Goal: Understand process/instructions

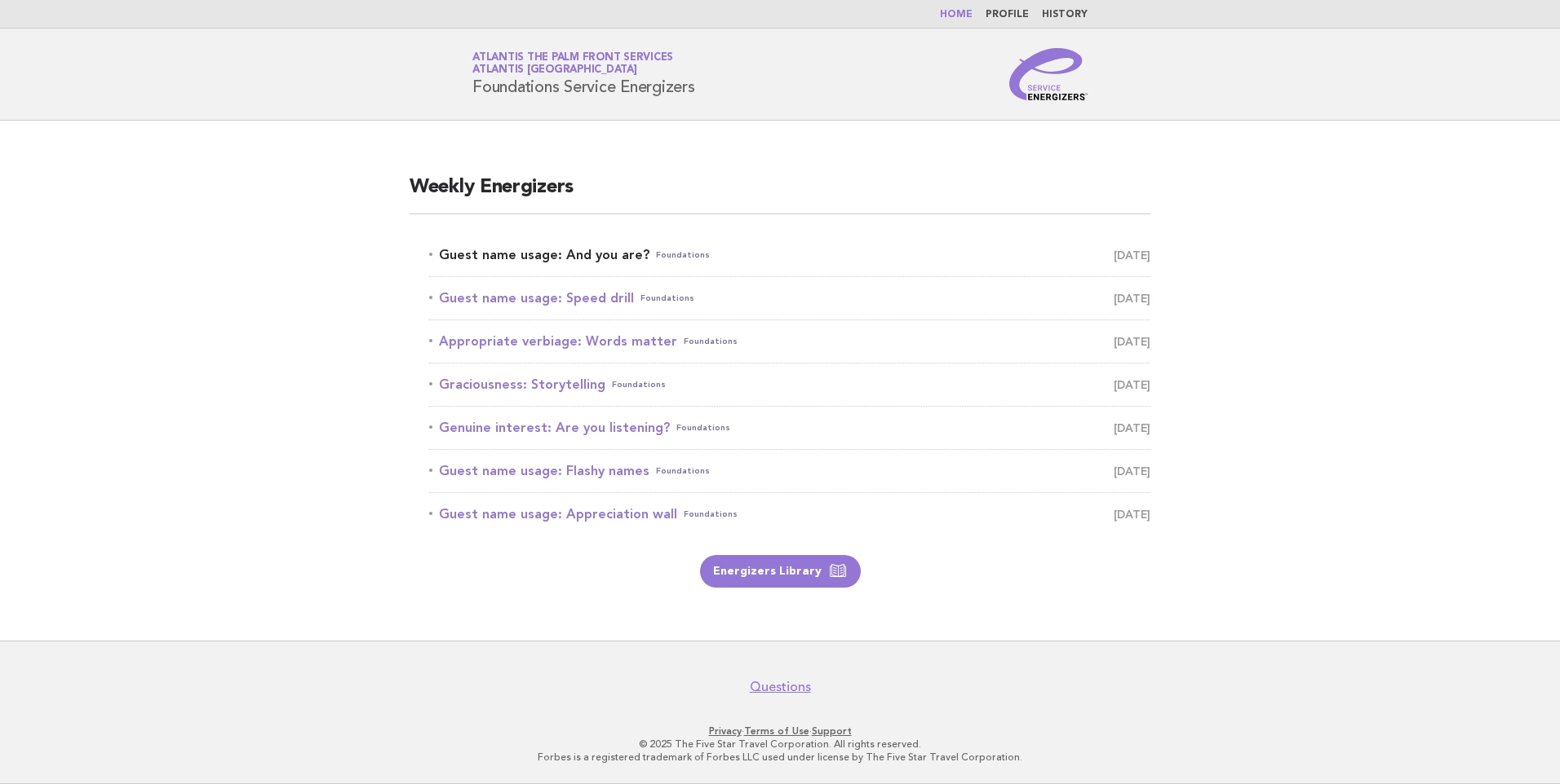
drag, startPoint x: 616, startPoint y: 251, endPoint x: 620, endPoint y: 262, distance: 11.7
click at [616, 251] on link "Guest name usage: And you are? Foundations August 12" at bounding box center [789, 255] width 721 height 23
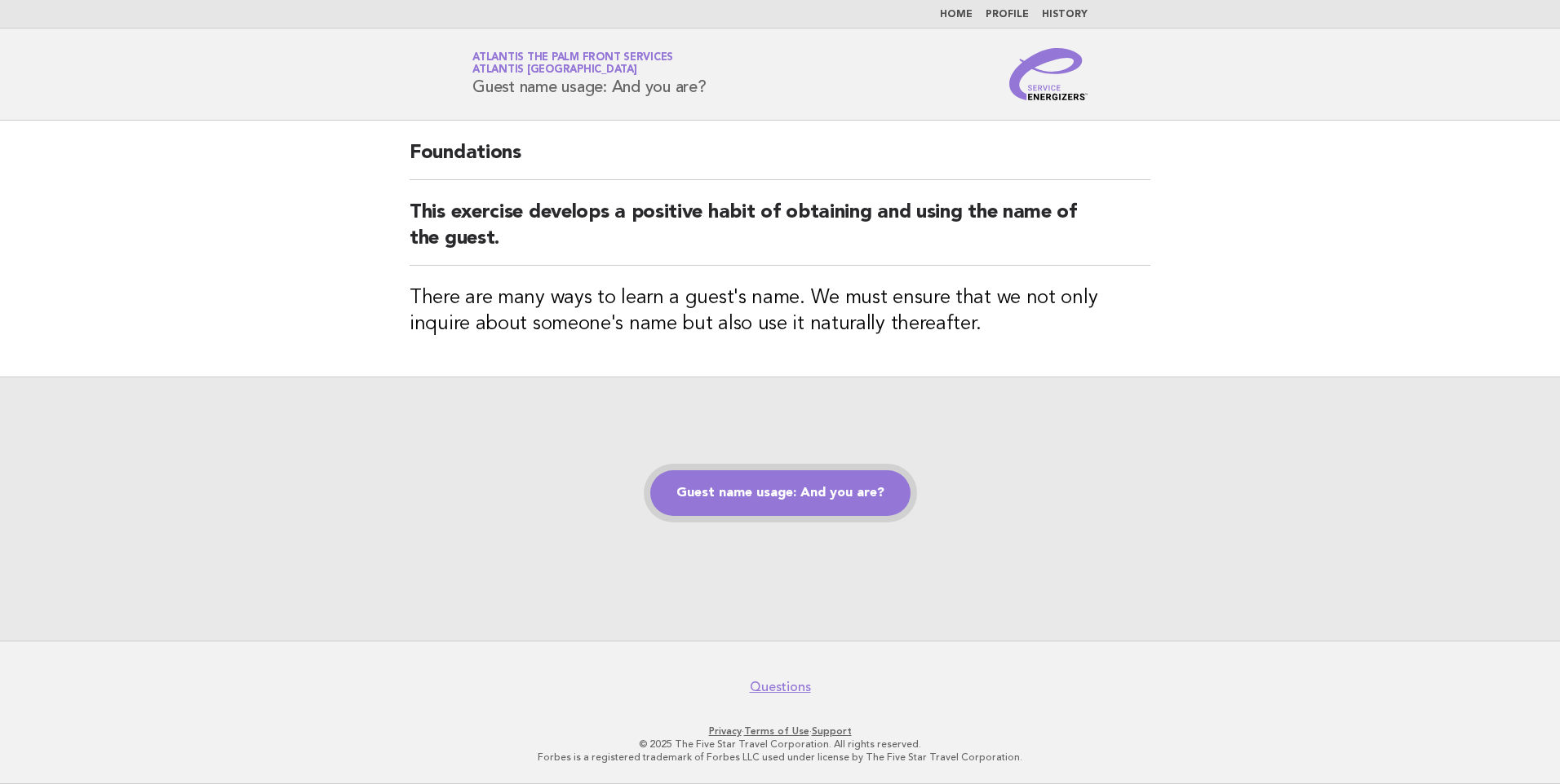
click at [796, 498] on link "Guest name usage: And you are?" at bounding box center [780, 493] width 260 height 45
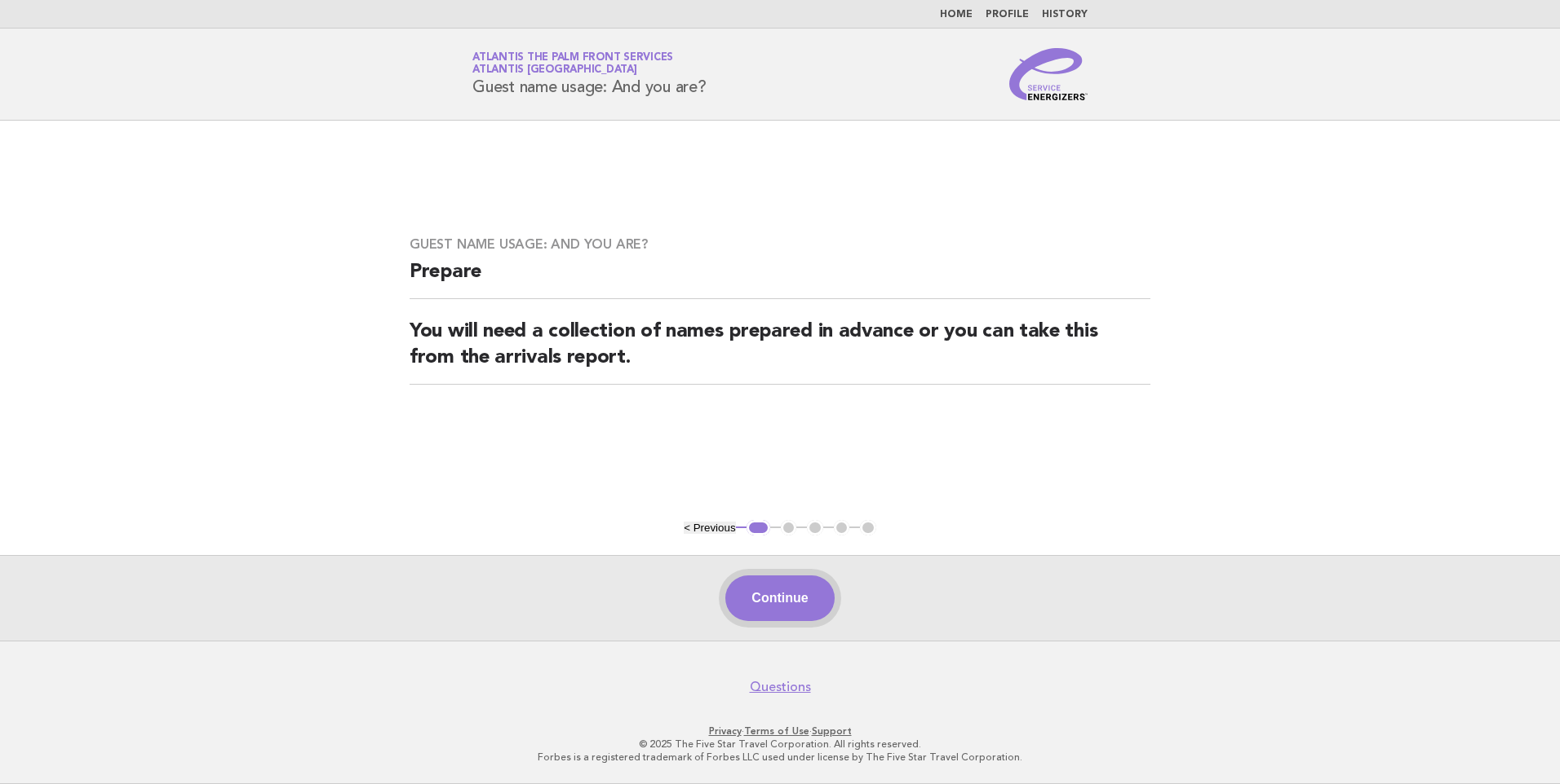
click at [777, 600] on button "Continue" at bounding box center [780, 598] width 109 height 45
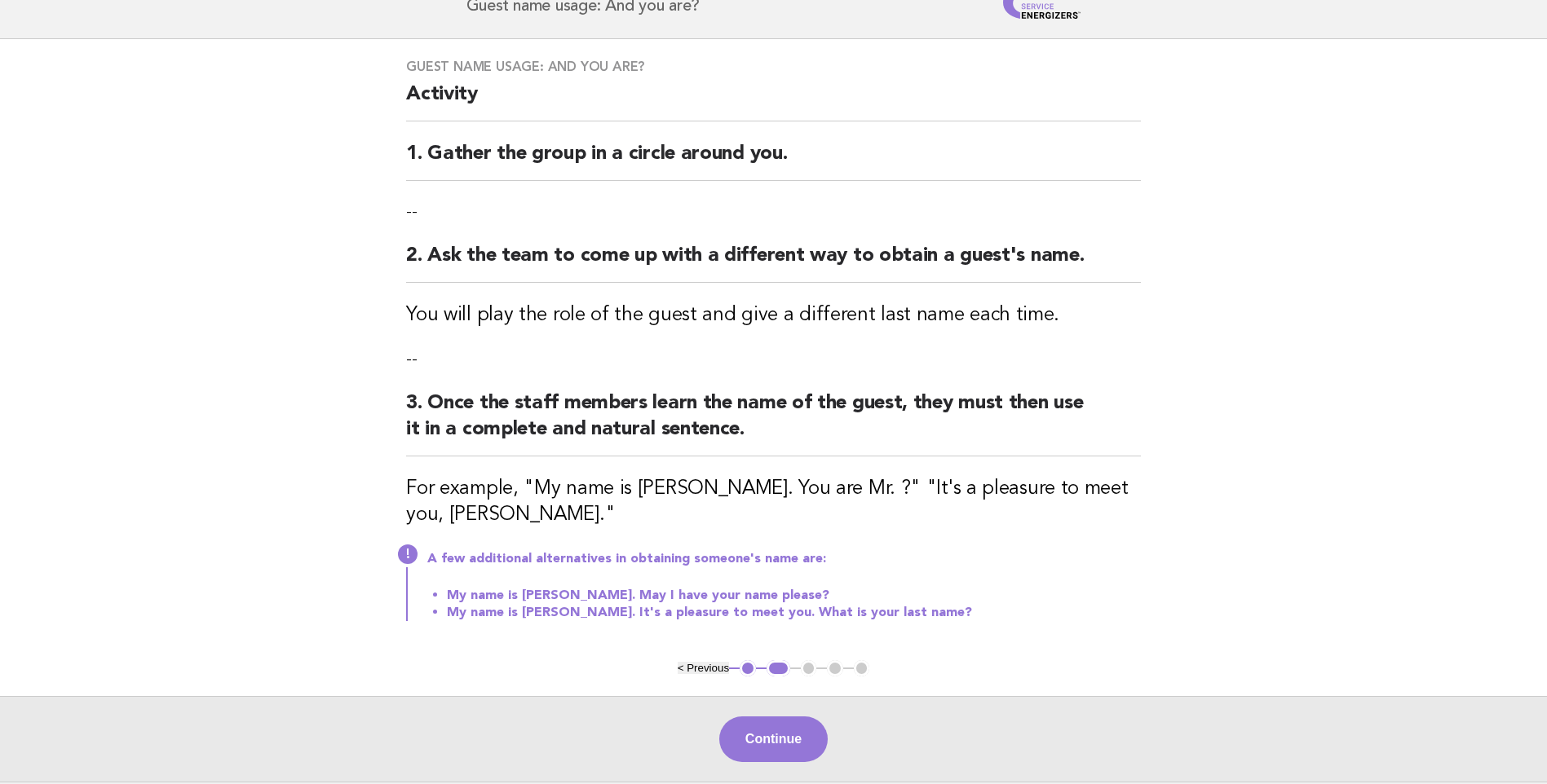
scroll to position [222, 0]
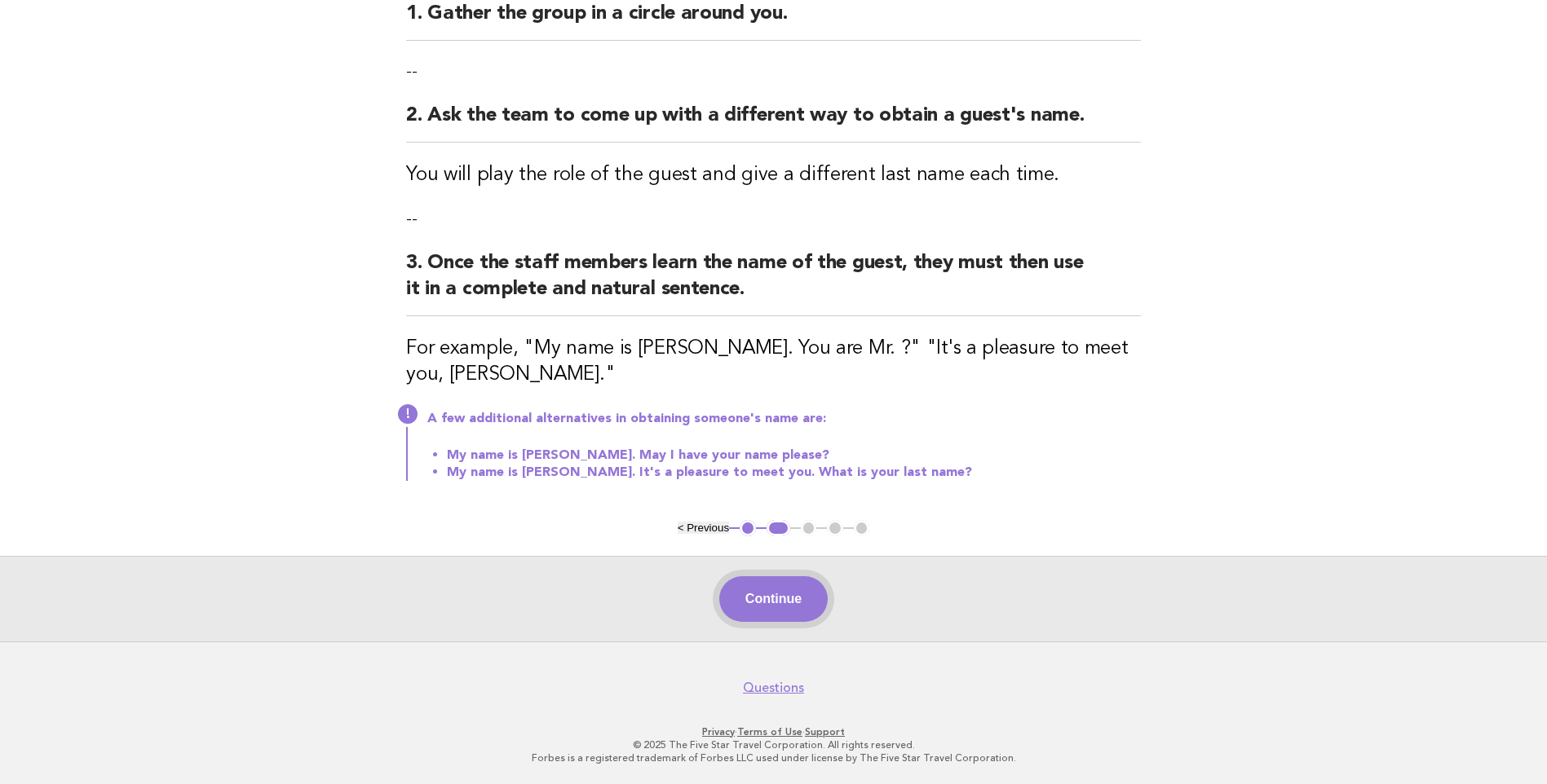
click at [748, 596] on button "Continue" at bounding box center [774, 599] width 109 height 45
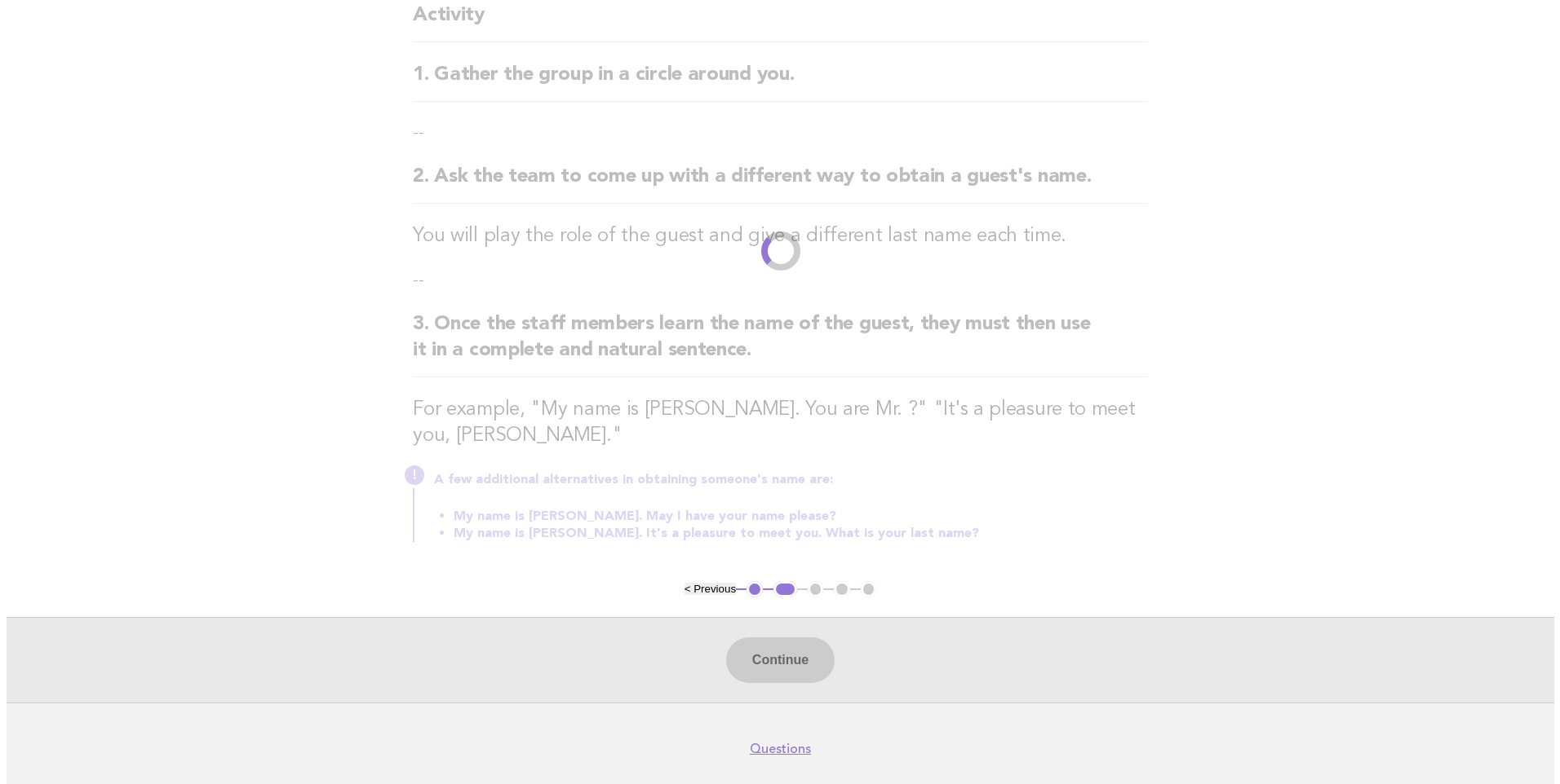
scroll to position [0, 0]
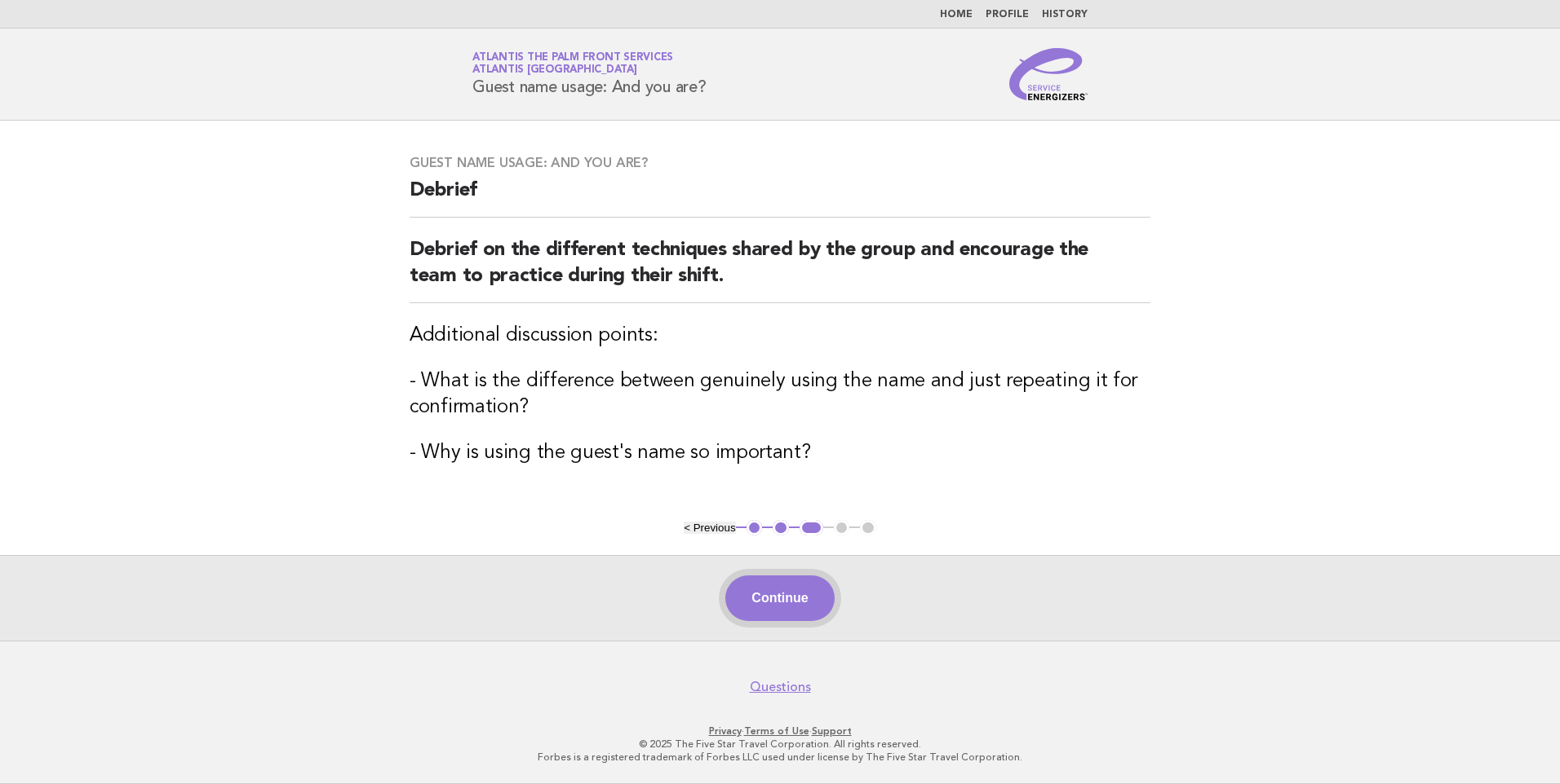
click at [780, 583] on button "Continue" at bounding box center [780, 598] width 109 height 45
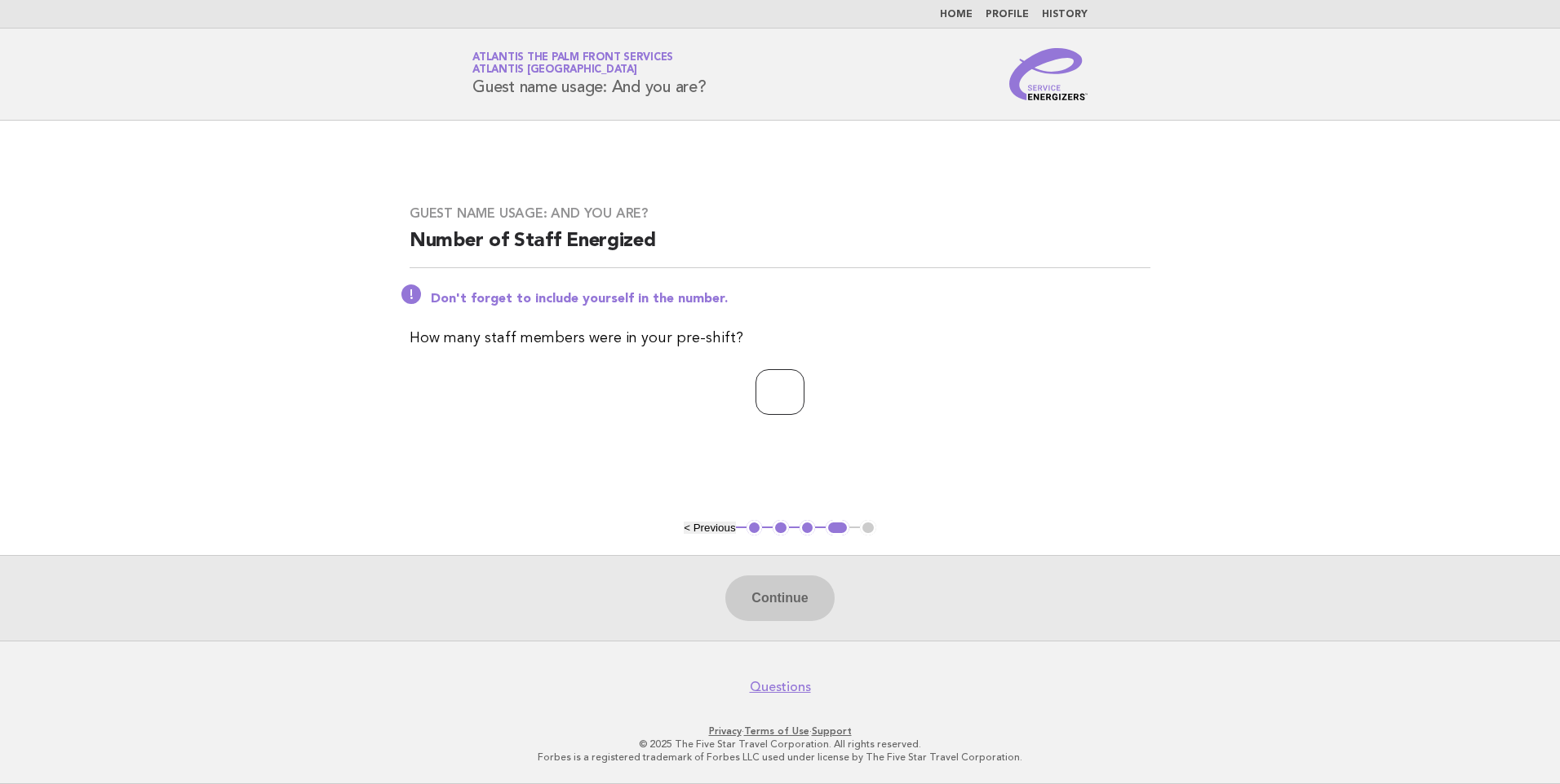
click at [756, 389] on input "number" at bounding box center [780, 392] width 49 height 45
type input "*"
click at [777, 594] on button "Continue" at bounding box center [780, 598] width 109 height 45
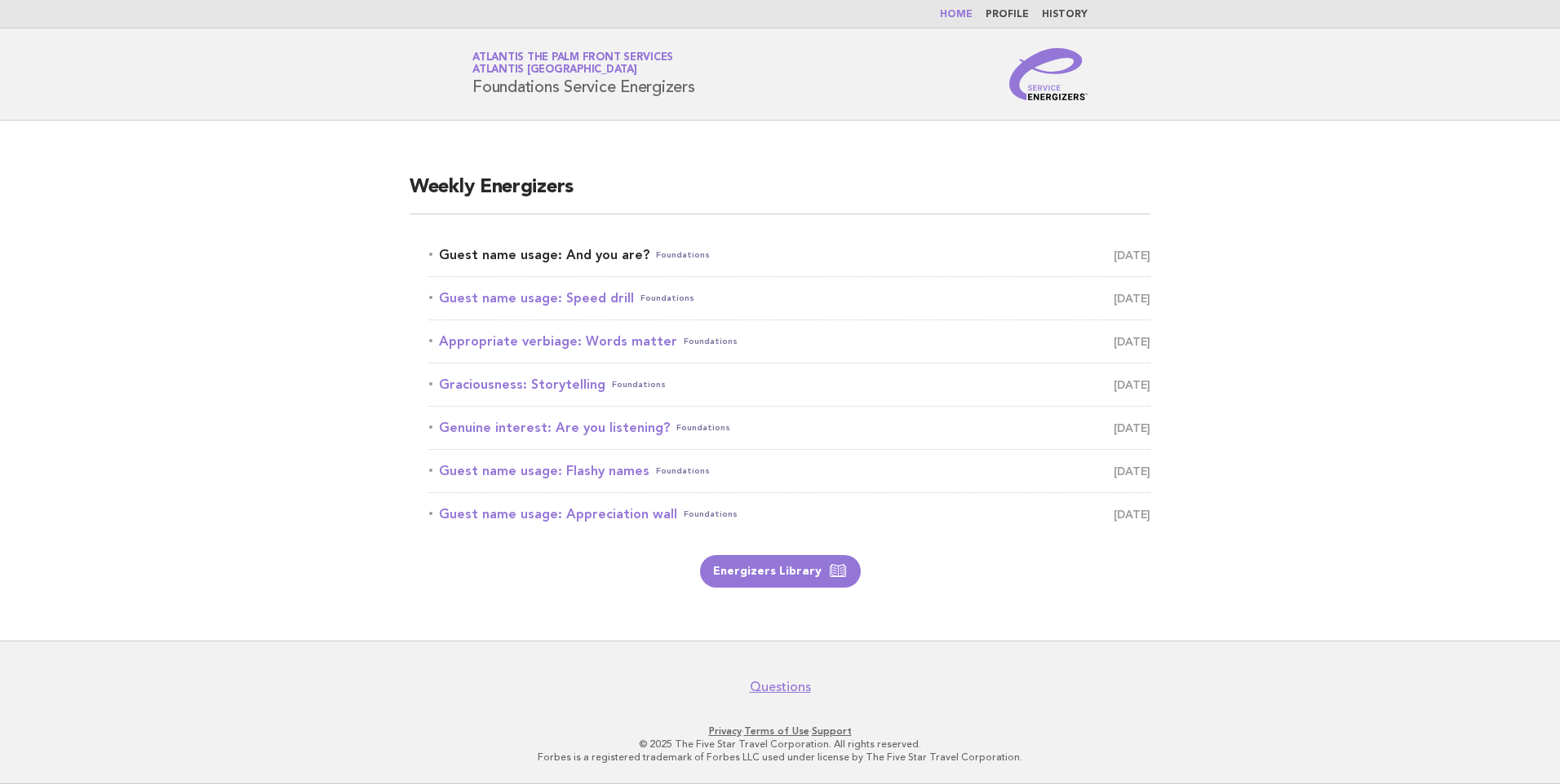
click at [577, 255] on link "Guest name usage: And you are? Foundations August 12" at bounding box center [789, 255] width 721 height 23
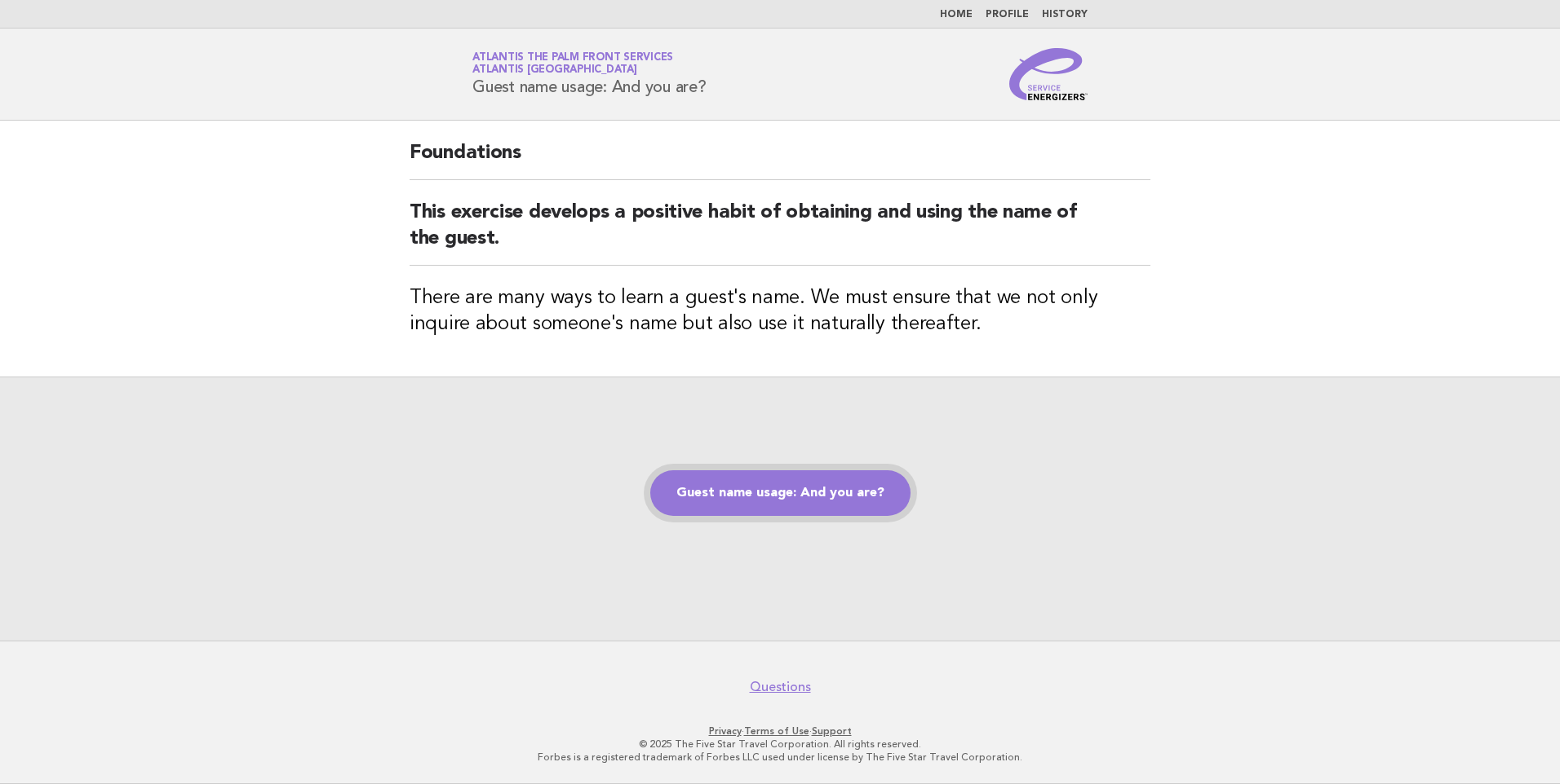
click at [732, 491] on link "Guest name usage: And you are?" at bounding box center [780, 493] width 260 height 45
click at [756, 494] on link "Guest name usage: And you are?" at bounding box center [780, 493] width 260 height 45
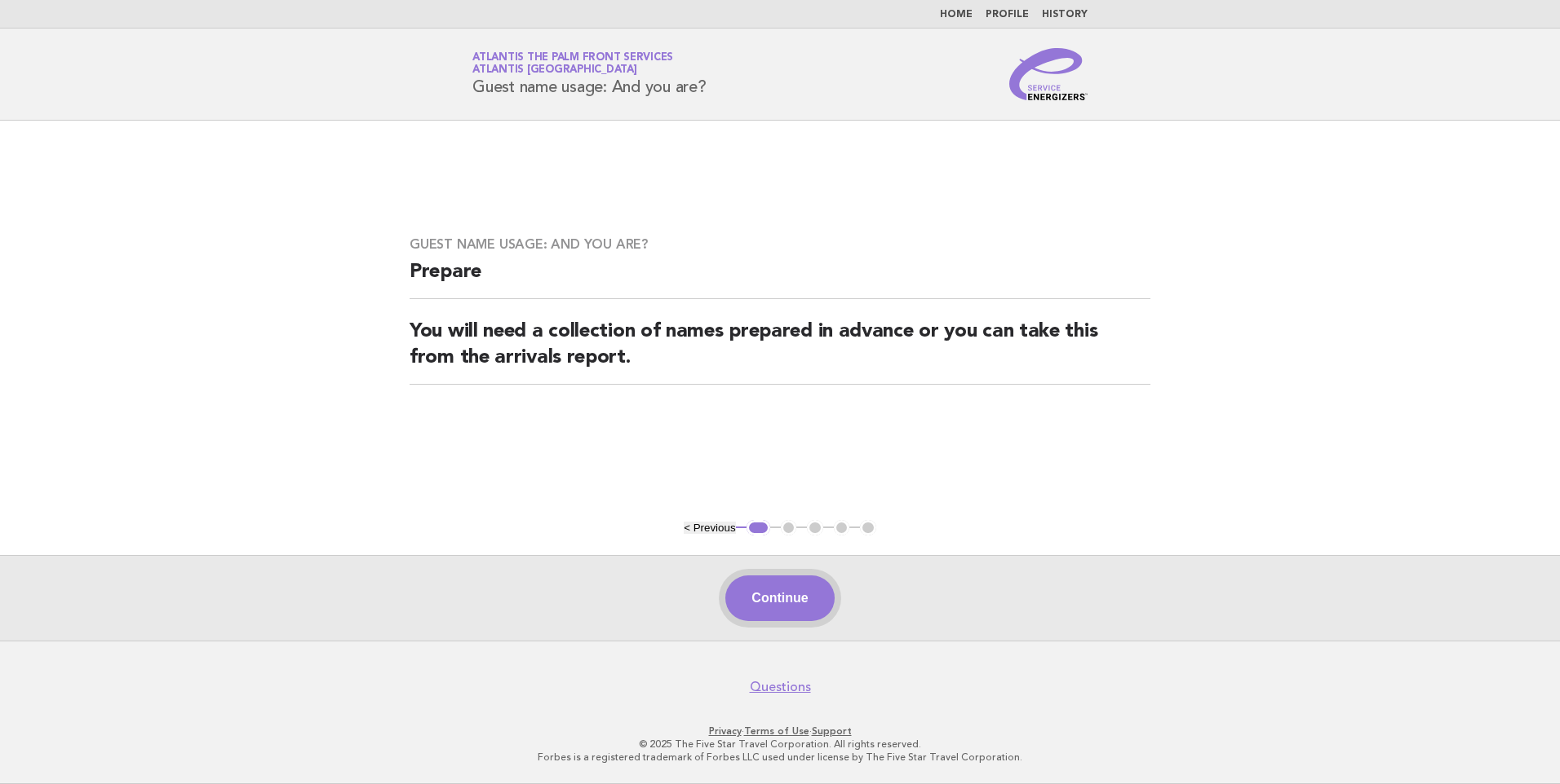
click at [775, 595] on button "Continue" at bounding box center [780, 598] width 109 height 45
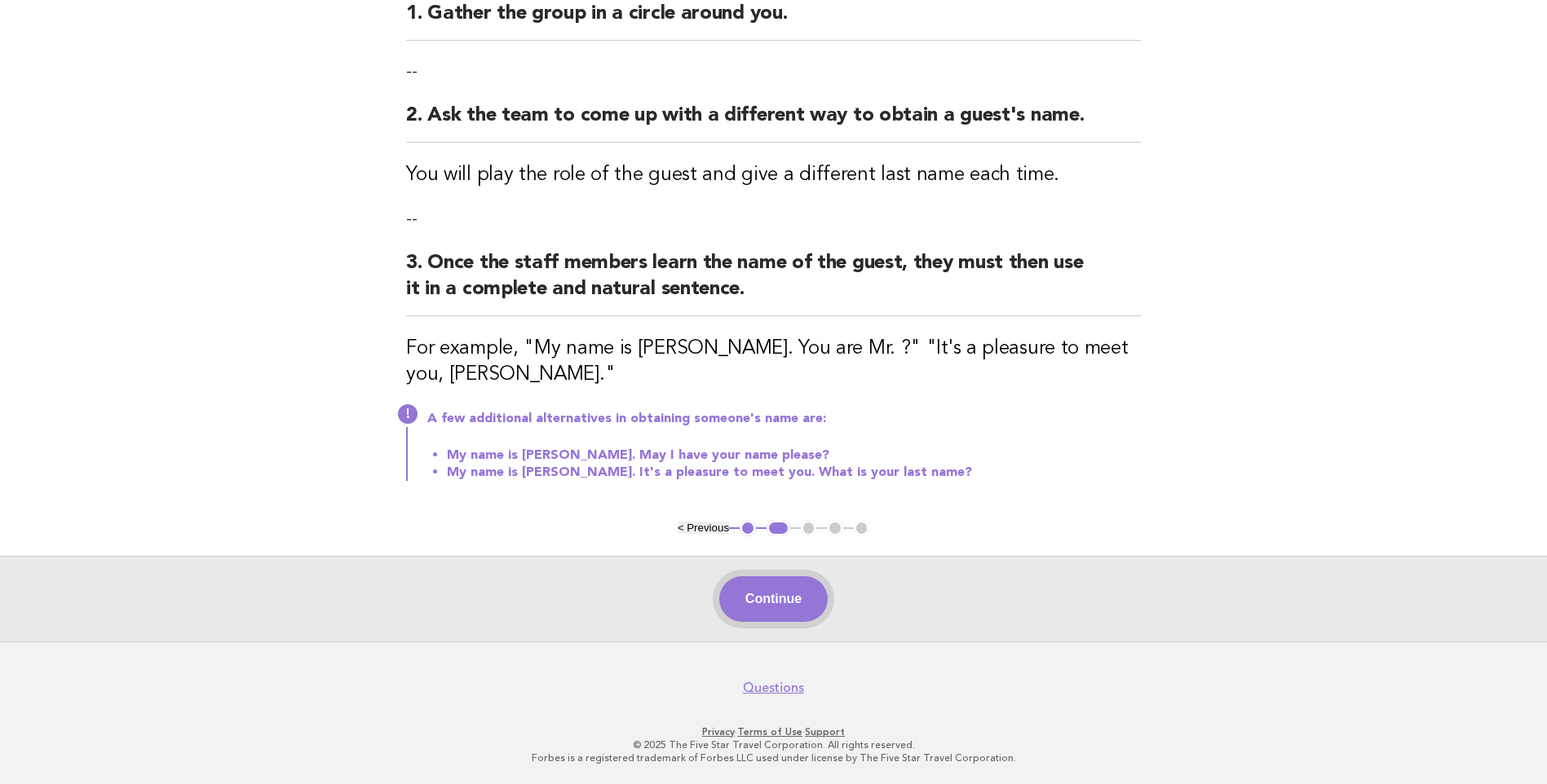
click at [785, 588] on button "Continue" at bounding box center [774, 599] width 109 height 45
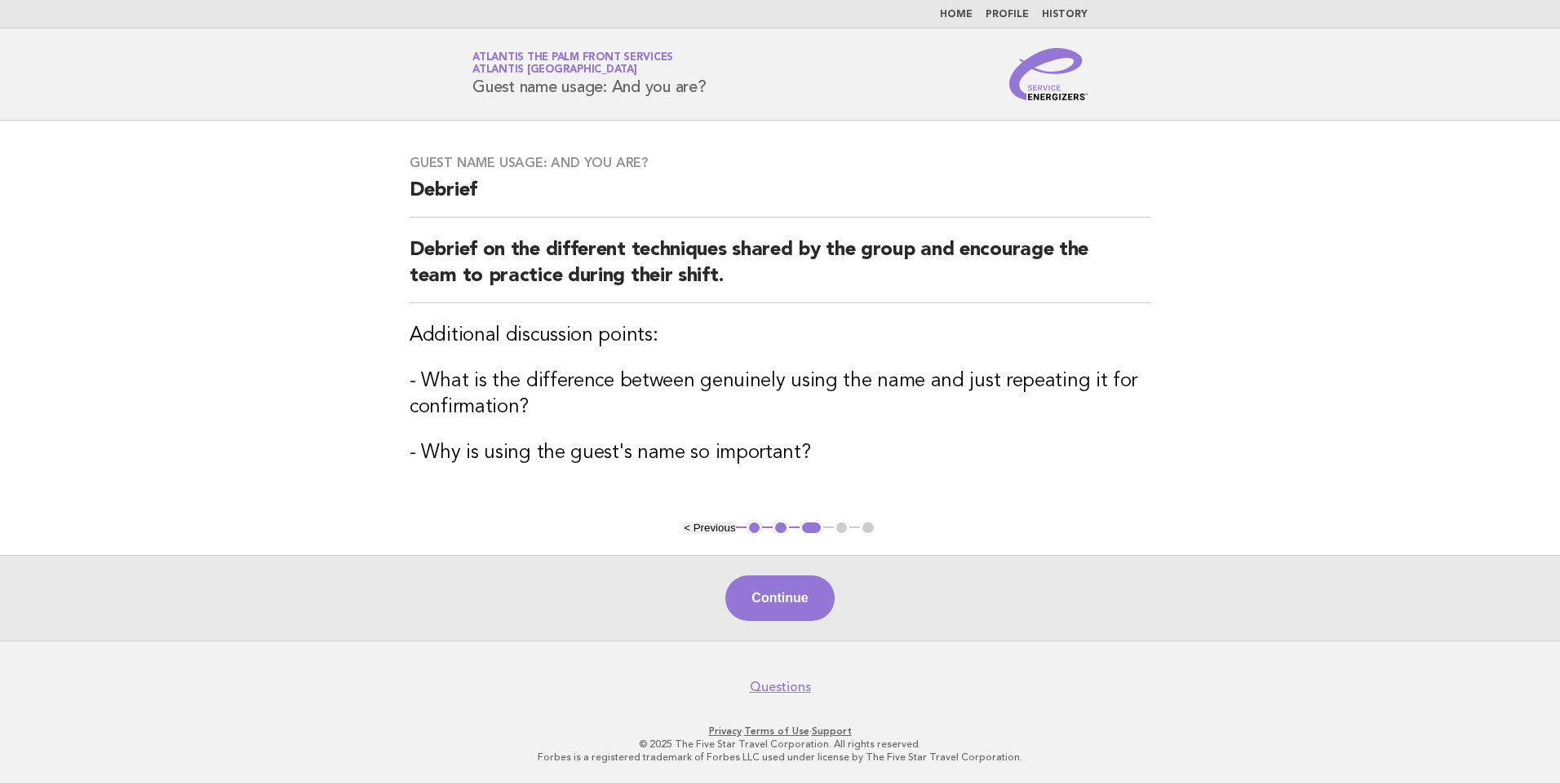
click at [802, 590] on button "Continue" at bounding box center [780, 598] width 109 height 45
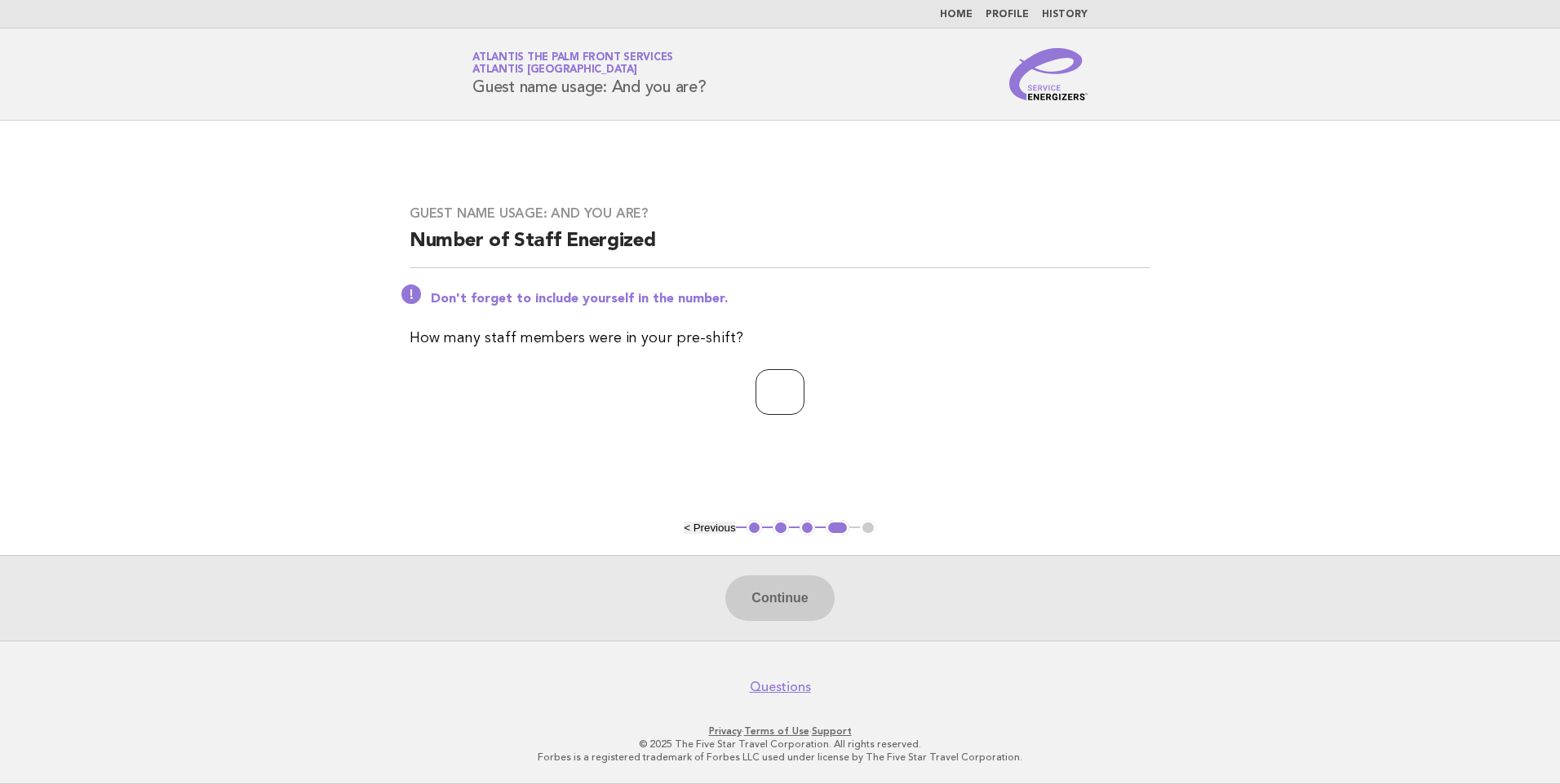
click at [794, 393] on input "number" at bounding box center [780, 392] width 49 height 45
type input "*"
click at [791, 604] on button "Continue" at bounding box center [780, 598] width 109 height 45
